Goal: Task Accomplishment & Management: Manage account settings

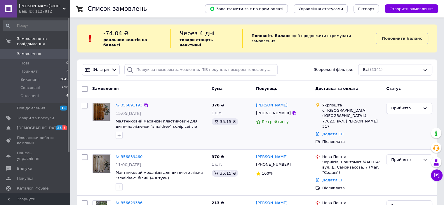
click at [124, 103] on link "№ 356891193" at bounding box center [129, 105] width 27 height 4
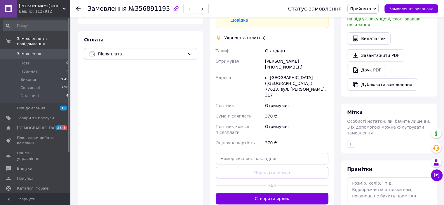
scroll to position [223, 0]
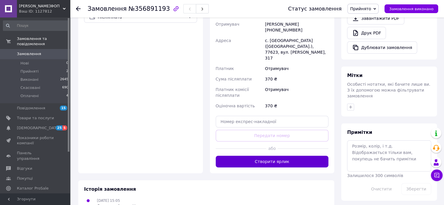
click at [312, 156] on button "Створити ярлик" at bounding box center [272, 162] width 113 height 12
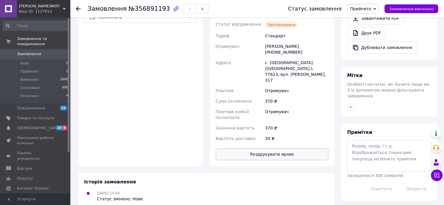
click at [293, 149] on button "Роздрукувати ярлик" at bounding box center [272, 155] width 113 height 12
click at [55, 51] on span "0" at bounding box center [62, 53] width 16 height 5
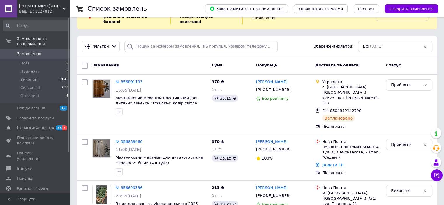
scroll to position [25, 0]
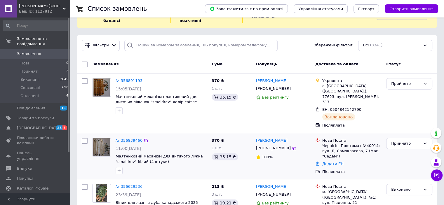
click at [133, 138] on link "№ 356839460" at bounding box center [129, 140] width 27 height 4
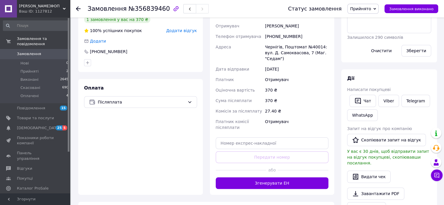
scroll to position [150, 0]
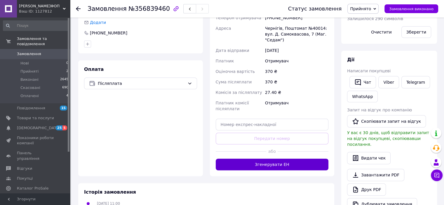
click at [311, 161] on button "Згенерувати ЕН" at bounding box center [272, 165] width 113 height 12
